Goal: Task Accomplishment & Management: Use online tool/utility

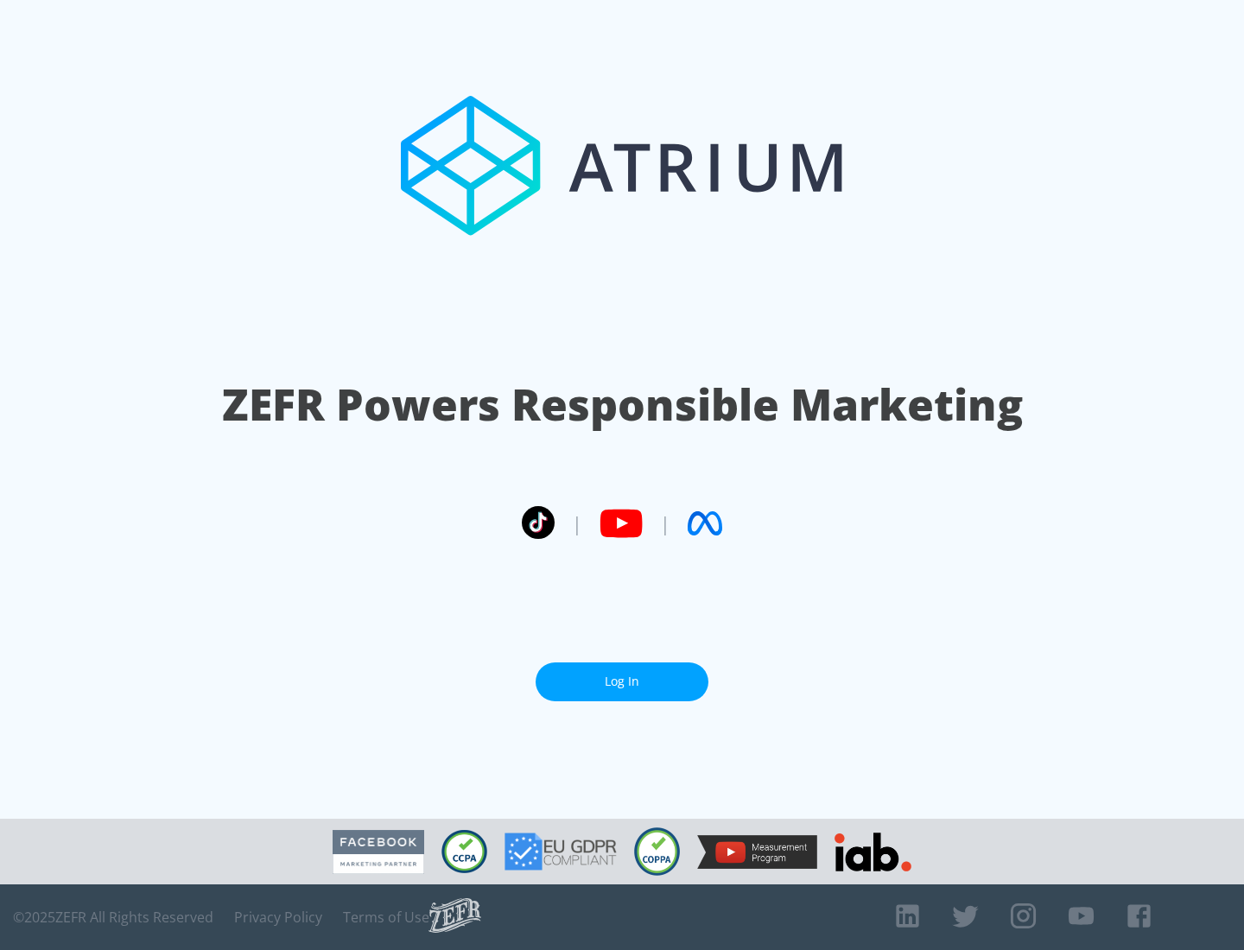
click at [622, 681] on link "Log In" at bounding box center [621, 681] width 173 height 39
